Goal: Task Accomplishment & Management: Manage account settings

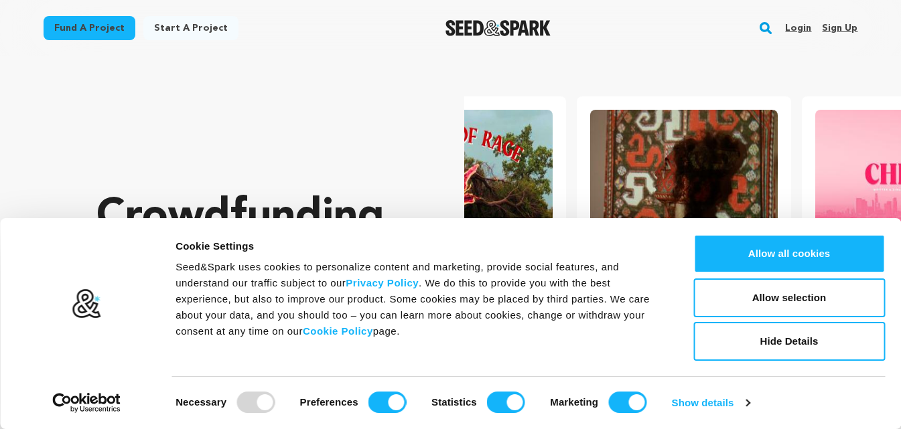
scroll to position [0, 236]
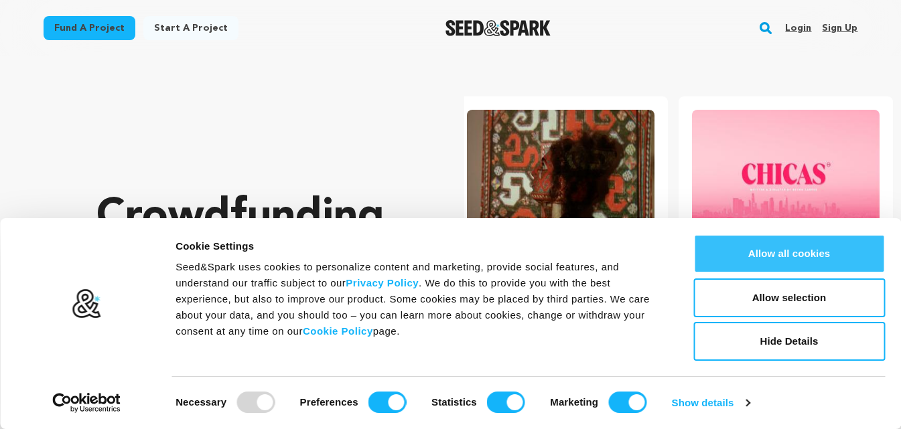
click at [749, 250] on button "Allow all cookies" at bounding box center [788, 253] width 191 height 39
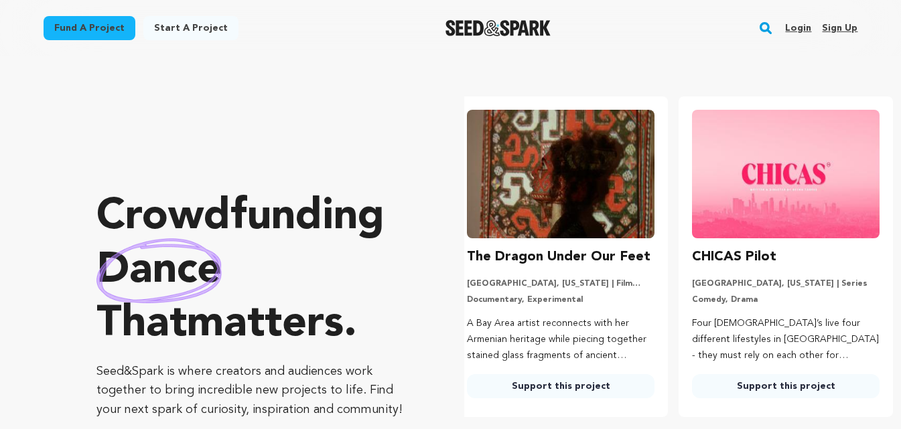
click at [843, 23] on link "Sign up" at bounding box center [839, 27] width 35 height 21
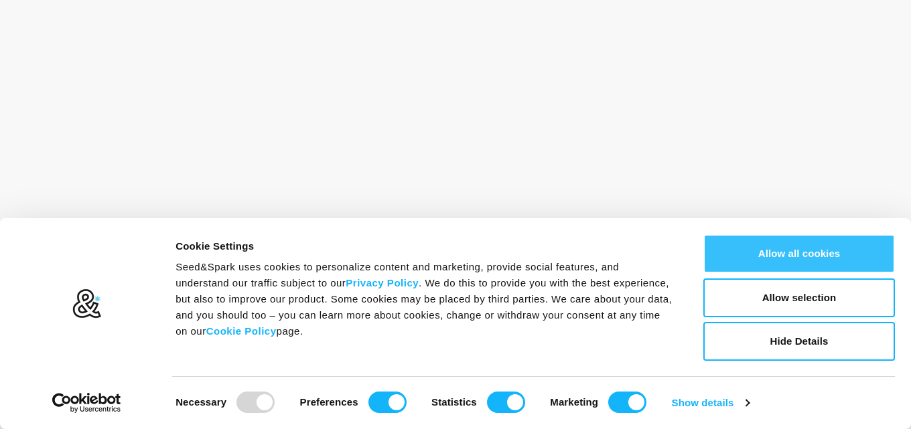
click at [755, 254] on button "Allow all cookies" at bounding box center [798, 253] width 191 height 39
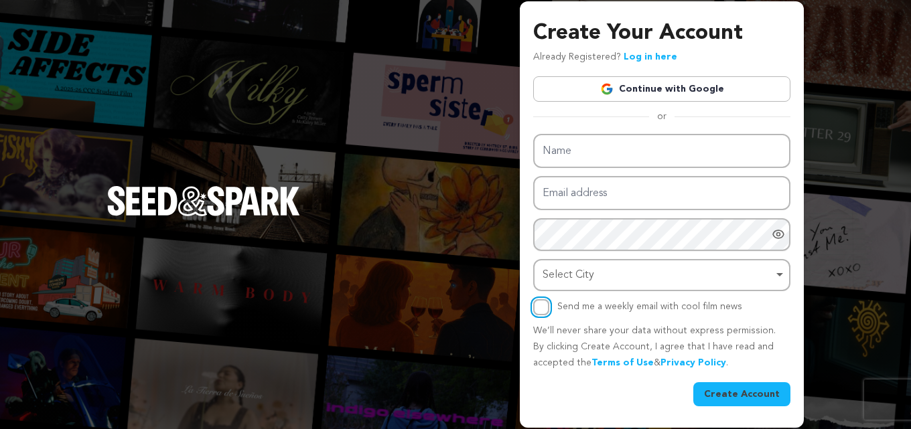
click at [544, 309] on input "Send me a weekly email with cool film news" at bounding box center [541, 307] width 16 height 16
checkbox input "true"
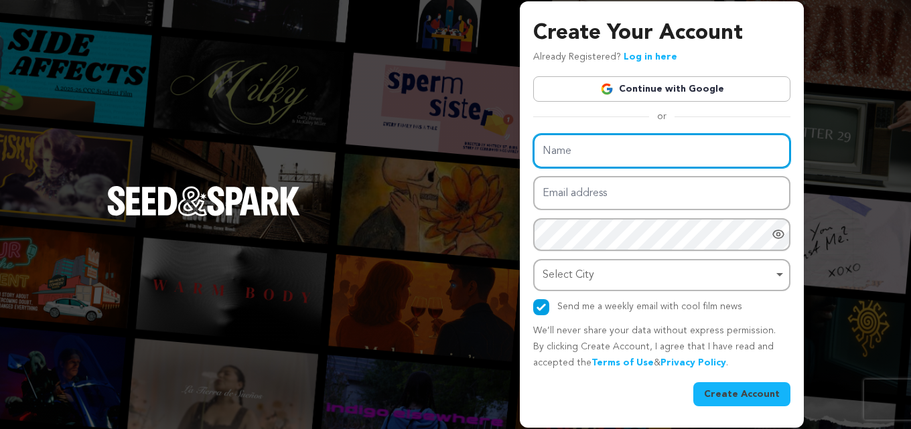
click at [573, 147] on input "Name" at bounding box center [661, 151] width 257 height 34
paste input "Executive Assistant Email List"
drag, startPoint x: 591, startPoint y: 150, endPoint x: 721, endPoint y: 158, distance: 130.1
click at [726, 151] on input "Executive Assistant Email List" at bounding box center [661, 151] width 257 height 34
type input "Executive Assistant Email List"
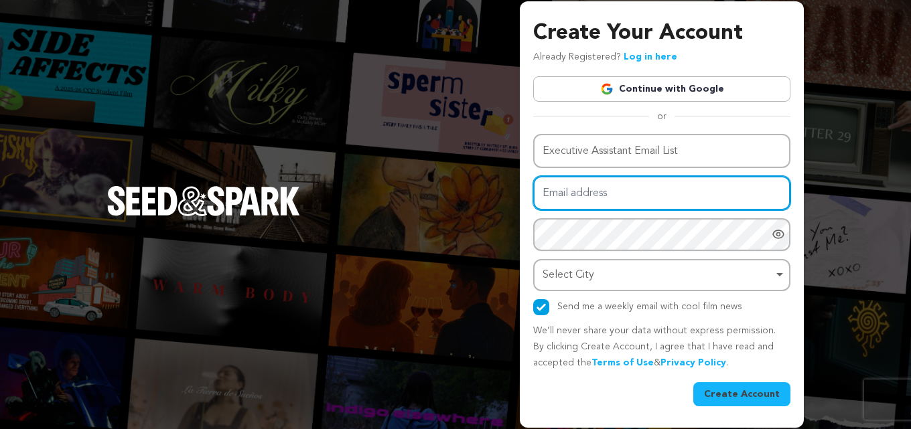
click at [580, 189] on input "Email address" at bounding box center [661, 193] width 257 height 34
paste input "polemey117@euleina.com"
type input "polemey117@euleina.com"
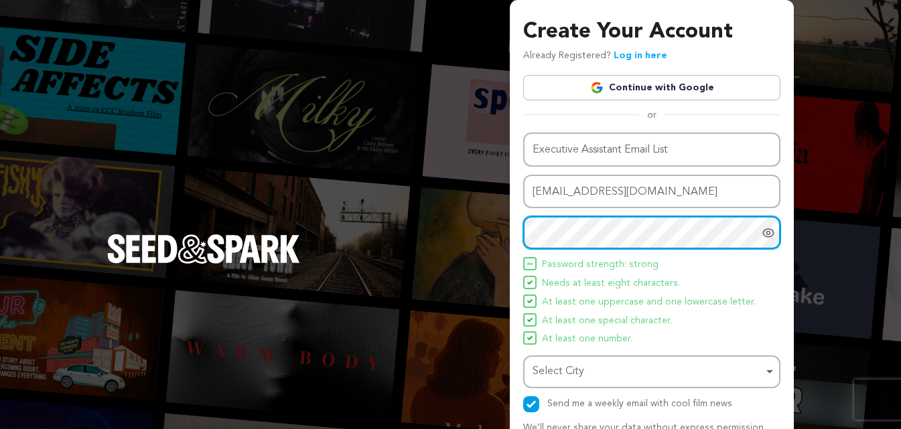
click at [585, 382] on div "Select City Remove item" at bounding box center [652, 372] width 244 height 25
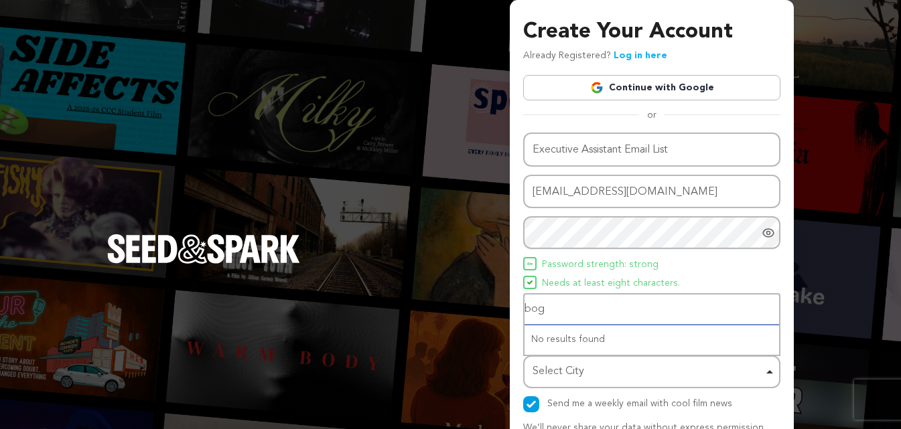
type input "bogu"
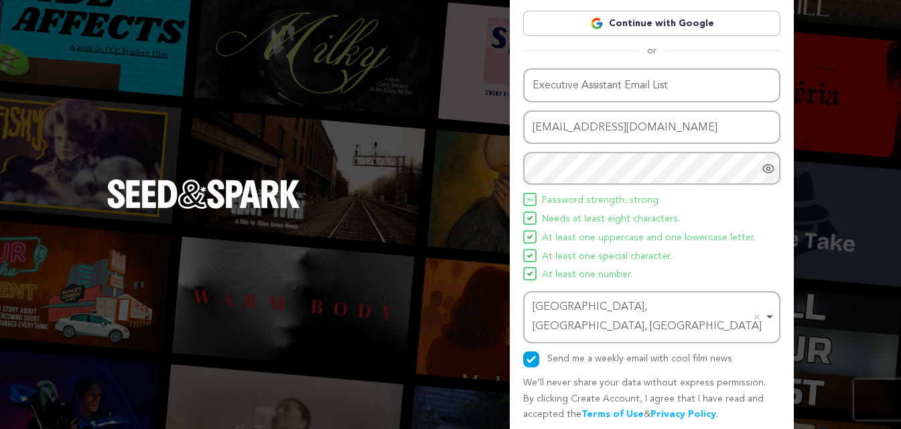
scroll to position [95, 0]
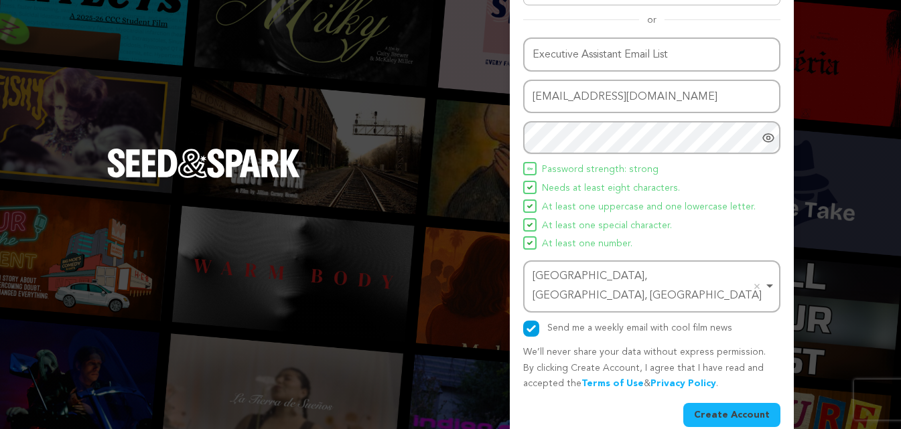
drag, startPoint x: 722, startPoint y: 394, endPoint x: 713, endPoint y: 392, distance: 9.5
click at [722, 403] on button "Create Account" at bounding box center [731, 415] width 97 height 24
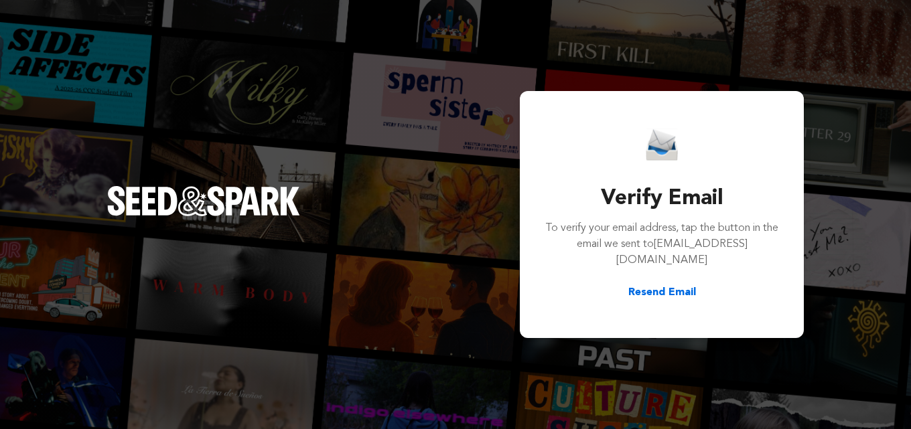
click at [662, 285] on button "Resend Email" at bounding box center [662, 293] width 68 height 16
click at [656, 285] on button "Resend Email" at bounding box center [662, 293] width 68 height 16
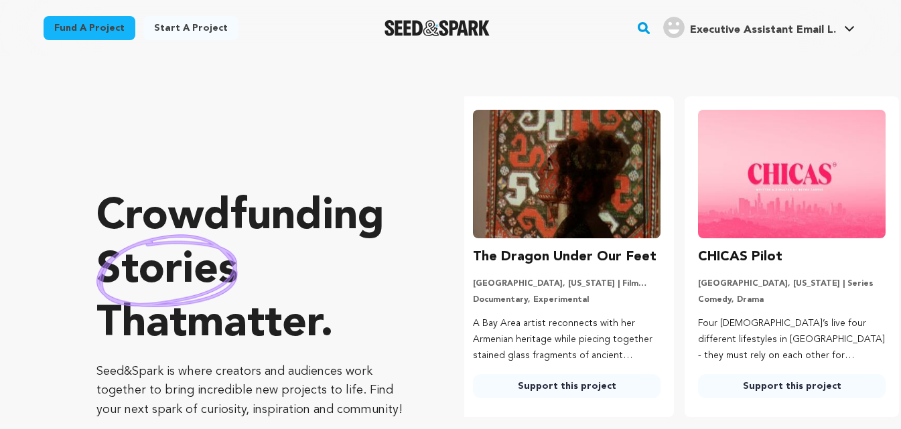
scroll to position [0, 236]
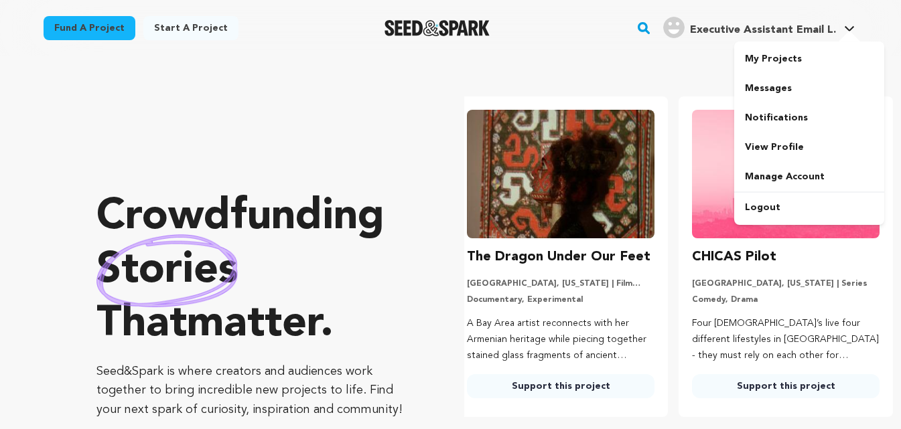
click at [849, 25] on link "Executive Assistant Email L. Executive Assistant Email L." at bounding box center [758, 26] width 197 height 24
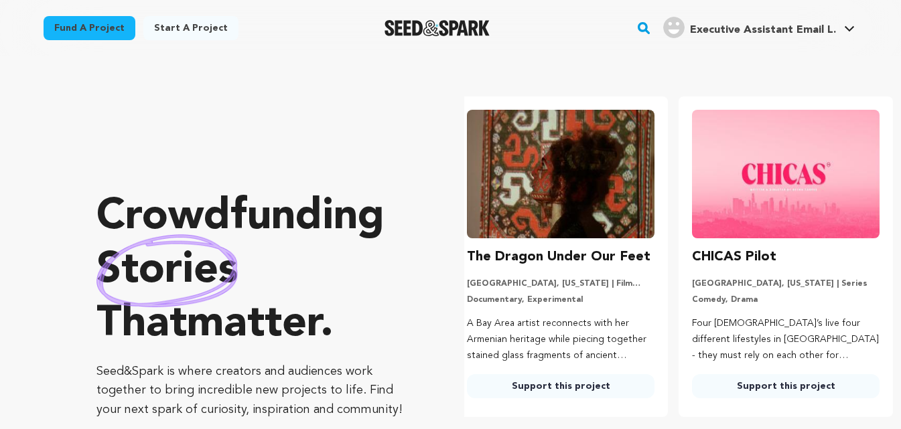
click at [849, 24] on link "Executive Assistant Email L. Executive Assistant Email L." at bounding box center [758, 26] width 197 height 24
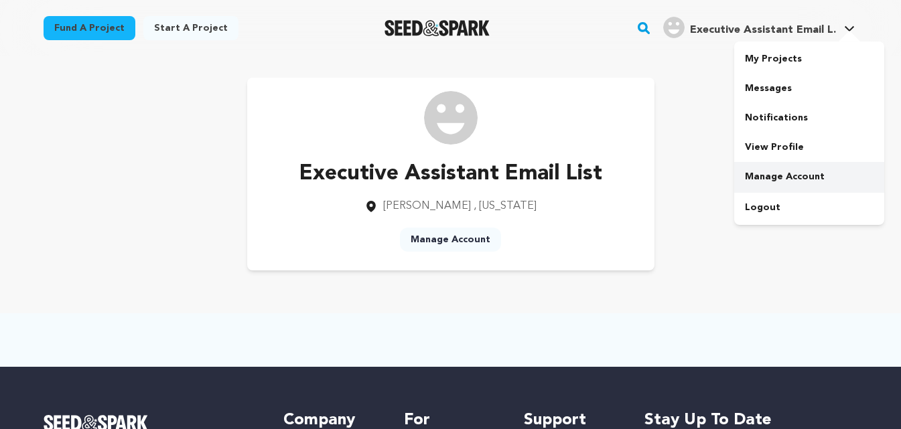
click at [785, 178] on link "Manage Account" at bounding box center [809, 176] width 150 height 29
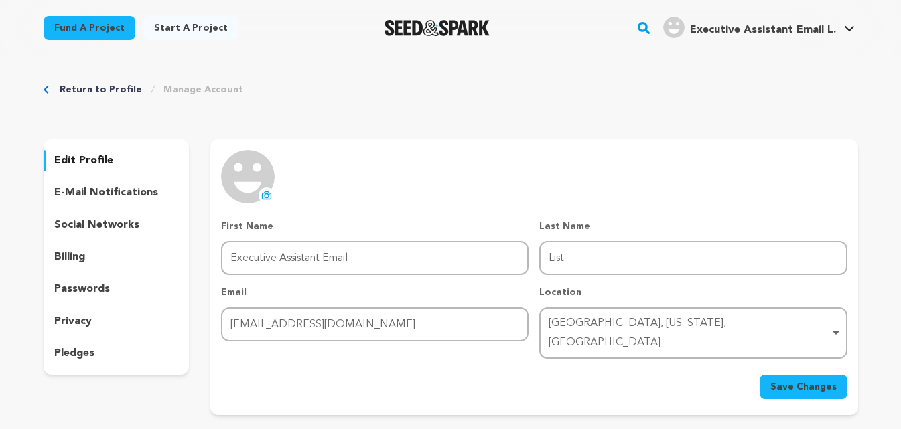
click at [74, 259] on p "billing" at bounding box center [69, 257] width 31 height 16
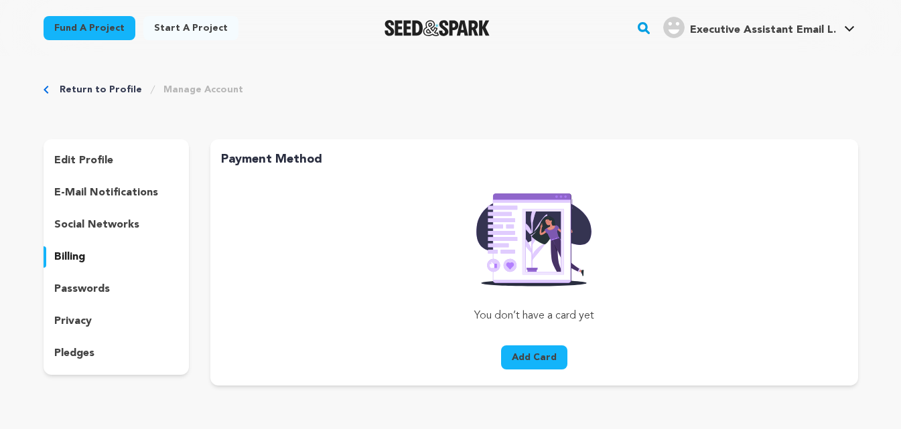
click at [88, 233] on div "social networks" at bounding box center [117, 224] width 146 height 21
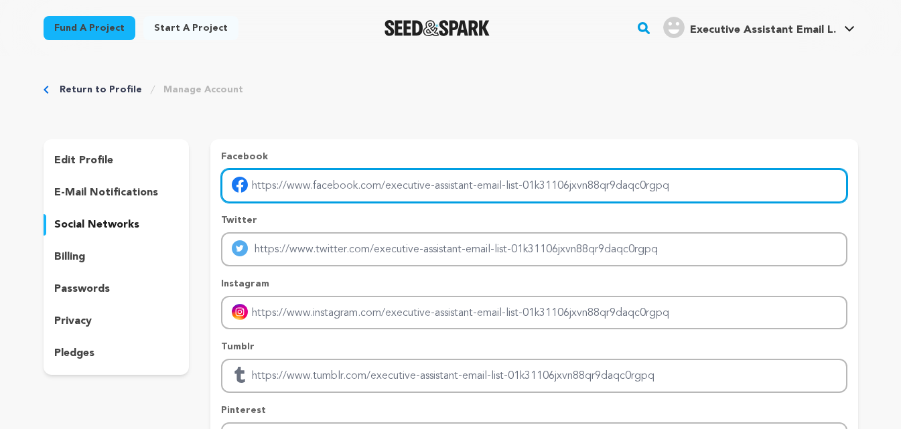
click at [361, 191] on input "Enter facebook profile link" at bounding box center [533, 186] width 625 height 34
click at [424, 175] on input "Enter facebook profile link" at bounding box center [533, 186] width 625 height 34
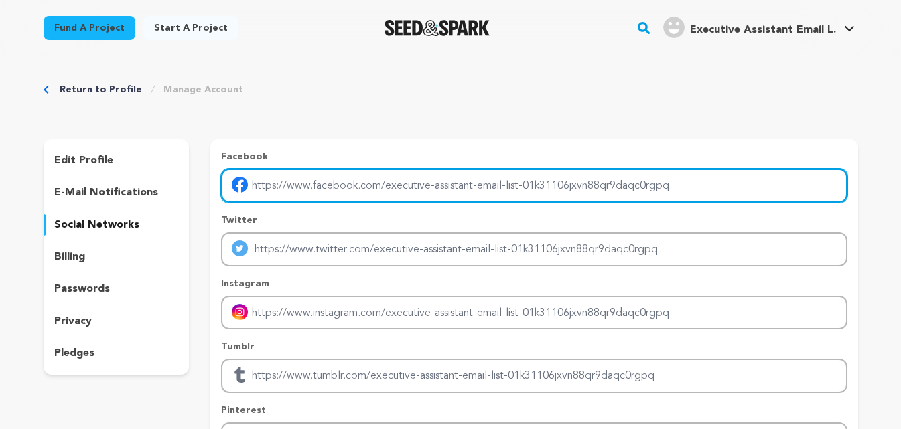
paste input "https://www.facebook.com/readymailingteam/"
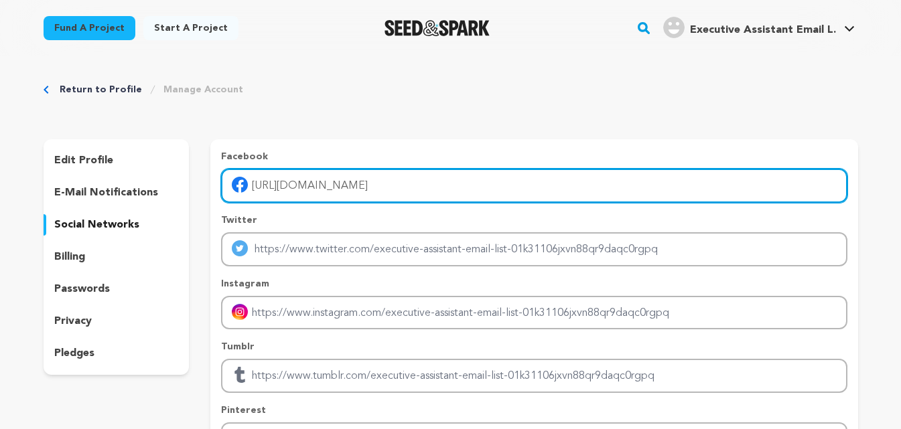
type input "https://www.facebook.com/readymailingteam/"
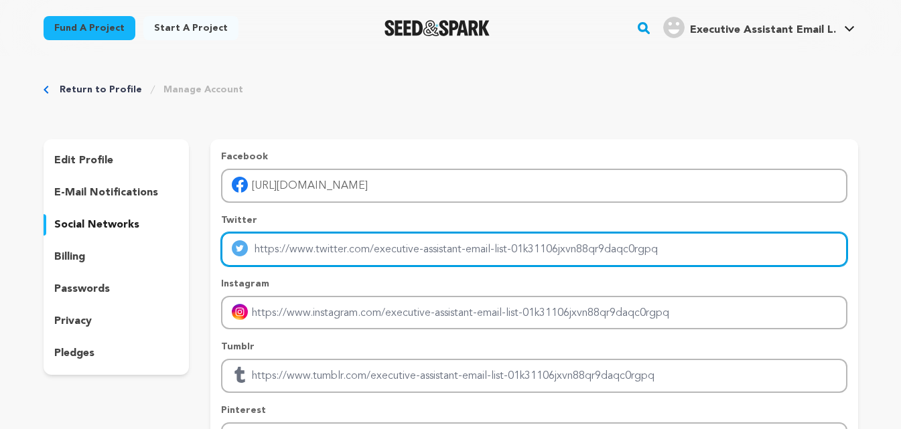
click at [410, 242] on input "Enter twitter profile link" at bounding box center [533, 249] width 625 height 34
paste input "https://twitter.com/robinrezakhan35/"
type input "[URL][DOMAIN_NAME]"
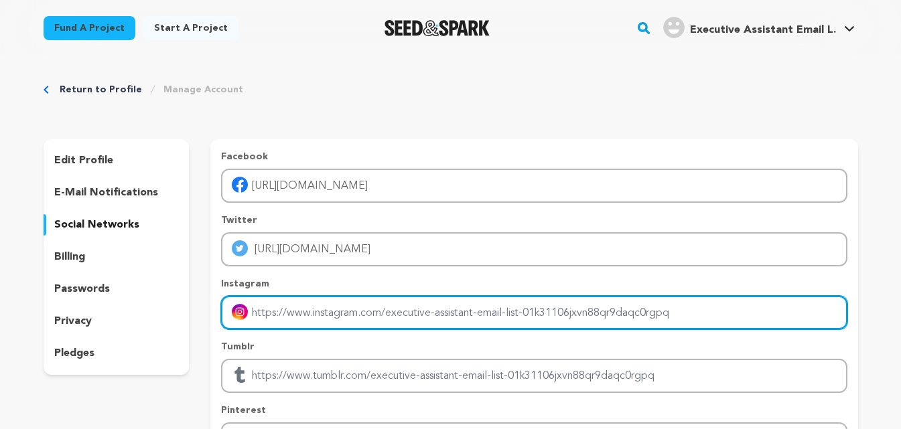
click at [322, 328] on input "Enter instagram handle link" at bounding box center [533, 313] width 625 height 34
paste input "[URL][DOMAIN_NAME]"
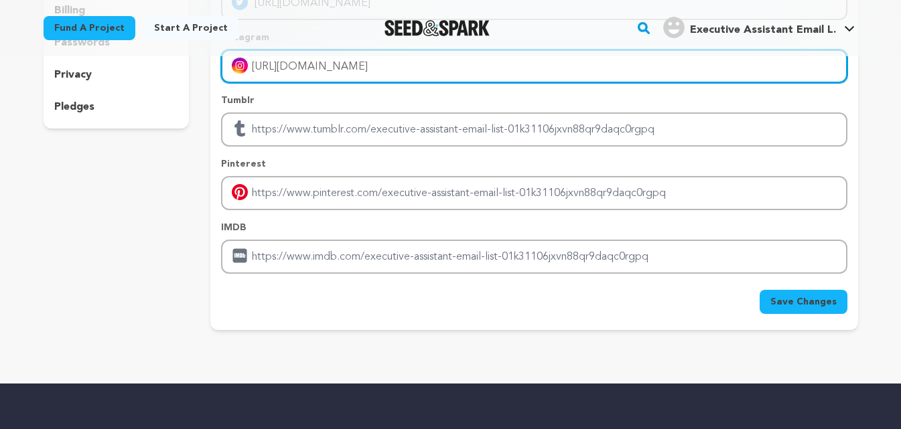
scroll to position [268, 0]
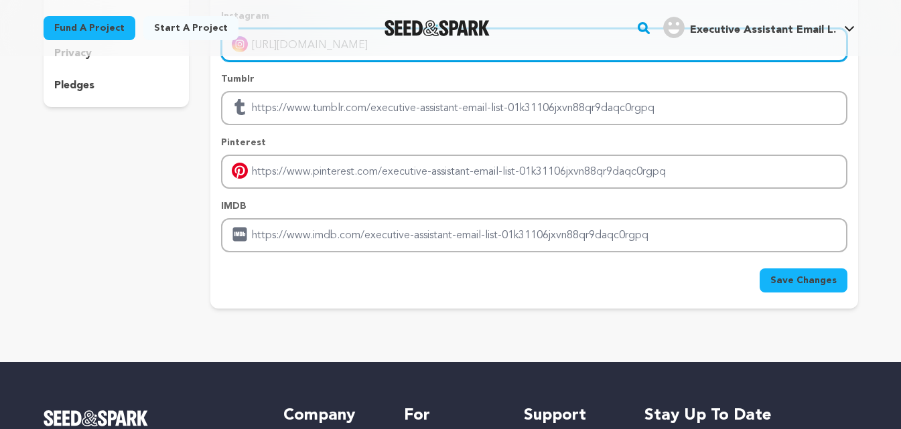
type input "[URL][DOMAIN_NAME]"
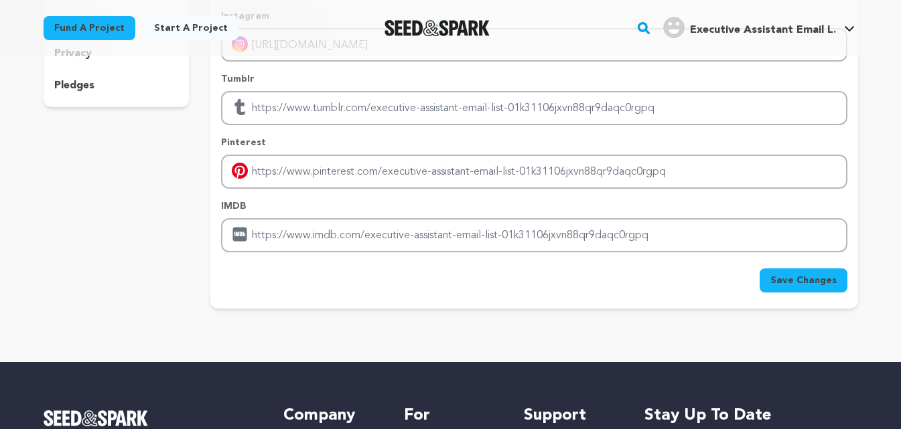
click at [796, 285] on span "Save Changes" at bounding box center [803, 280] width 66 height 13
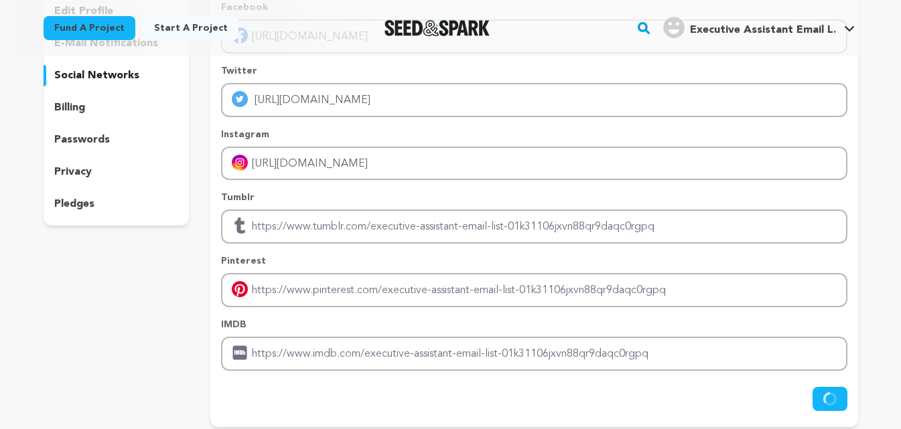
scroll to position [0, 0]
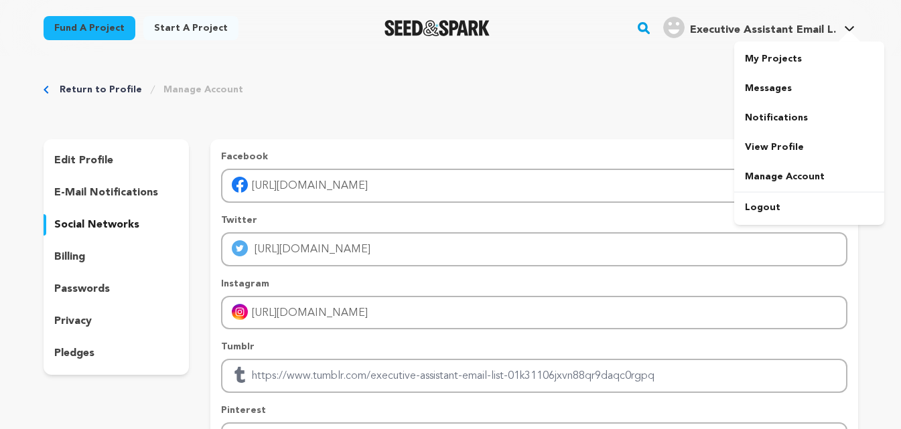
click at [678, 25] on img "Executive Assistant Email L.'s Profile" at bounding box center [673, 27] width 21 height 21
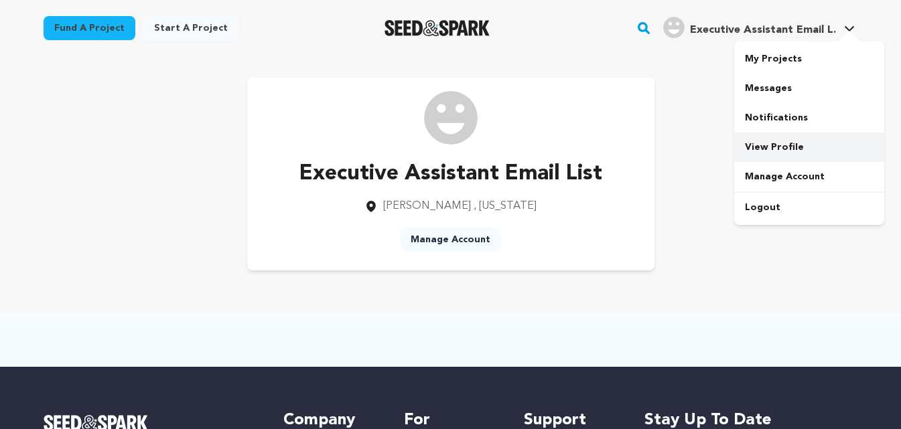
click at [769, 149] on link "View Profile" at bounding box center [809, 147] width 150 height 29
click at [443, 234] on link "Manage Account" at bounding box center [450, 240] width 101 height 24
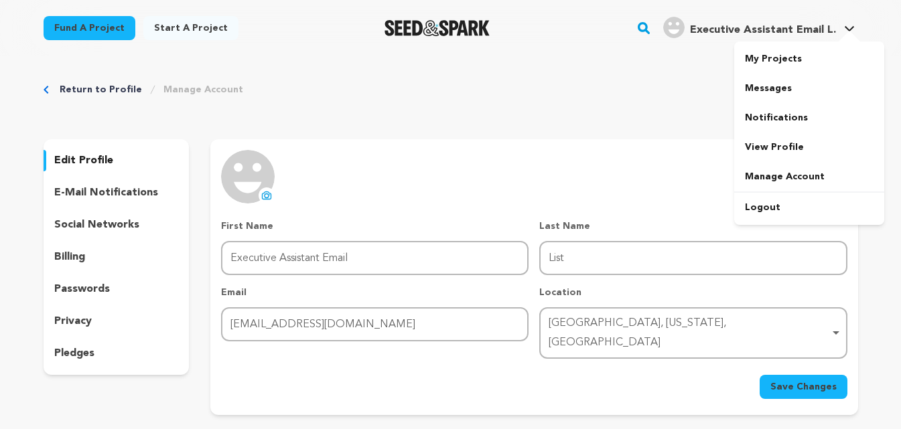
click at [854, 30] on icon at bounding box center [849, 28] width 11 height 7
